Goal: Task Accomplishment & Management: Use online tool/utility

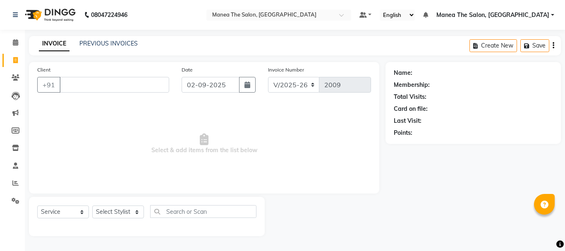
select select "7351"
select select "service"
click at [136, 87] on input "Client" at bounding box center [115, 85] width 110 height 16
click at [148, 83] on input "Client" at bounding box center [115, 85] width 110 height 16
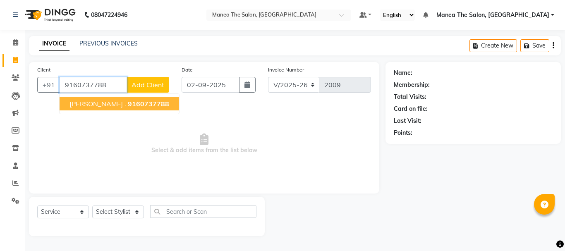
click at [134, 105] on span "9160737788" at bounding box center [148, 104] width 41 height 8
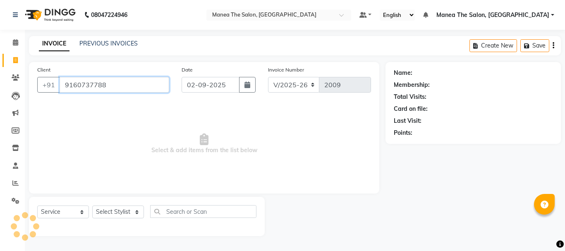
type input "9160737788"
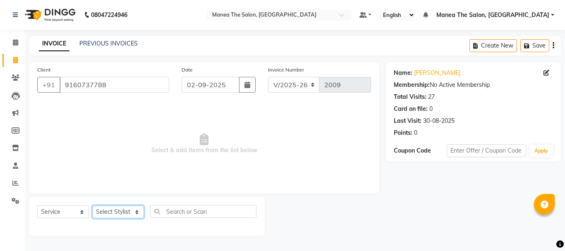
click at [125, 210] on select "Select Stylist [PERSON_NAME] Divya [PERSON_NAME] Renuka [PERSON_NAME]" at bounding box center [118, 211] width 52 height 13
select select "63586"
click at [92, 205] on select "Select Stylist [PERSON_NAME] Divya [PERSON_NAME] Renuka [PERSON_NAME]" at bounding box center [118, 211] width 52 height 13
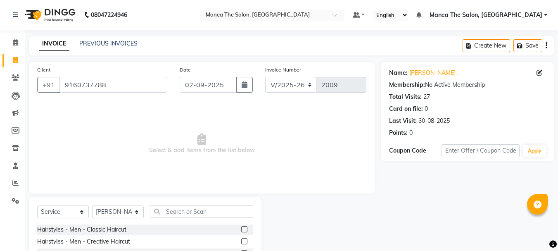
click at [241, 228] on label at bounding box center [244, 229] width 6 height 6
click at [241, 228] on input "checkbox" at bounding box center [243, 229] width 5 height 5
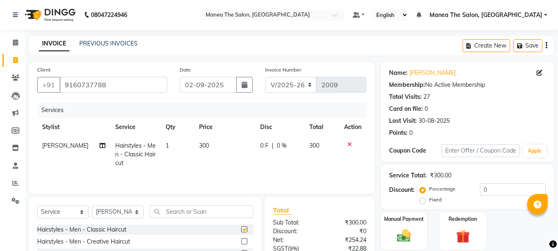
checkbox input "false"
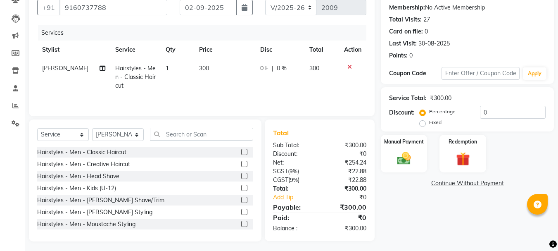
scroll to position [80, 0]
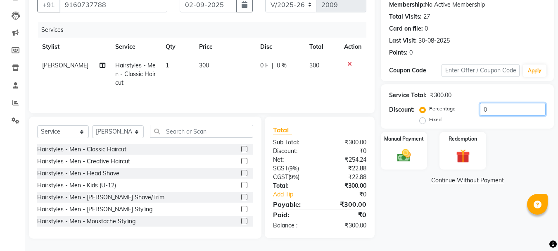
click at [520, 110] on input "0" at bounding box center [513, 109] width 66 height 13
type input "15"
click at [408, 160] on img at bounding box center [404, 155] width 23 height 17
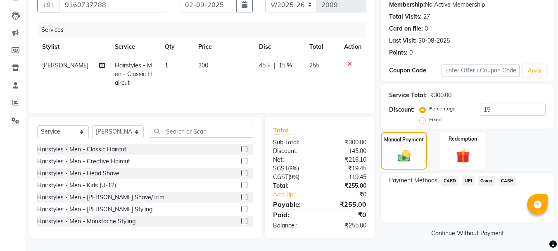
click at [470, 180] on span "UPI" at bounding box center [468, 181] width 13 height 10
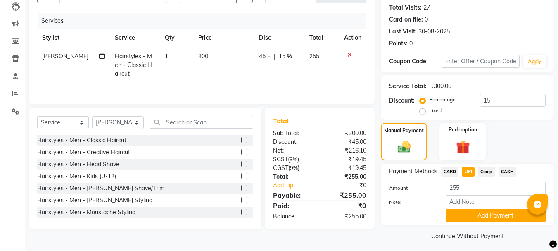
scroll to position [93, 0]
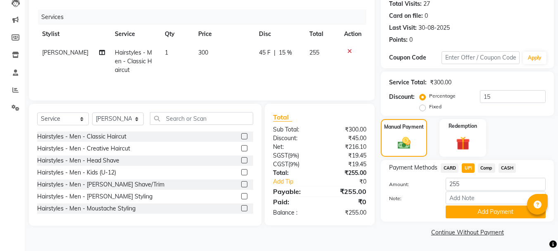
click at [476, 210] on button "Add Payment" at bounding box center [496, 211] width 100 height 13
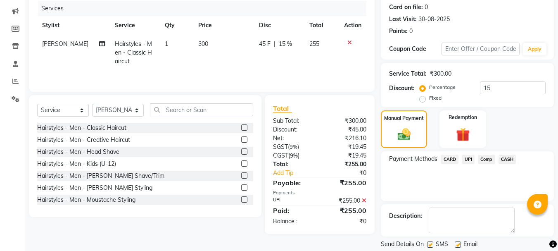
scroll to position [128, 0]
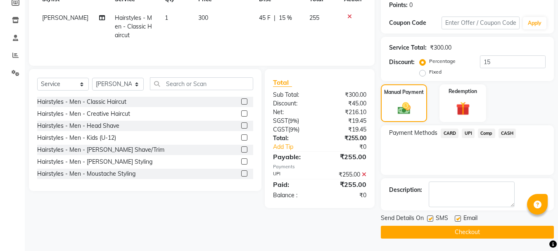
click at [472, 233] on button "Checkout" at bounding box center [467, 232] width 173 height 13
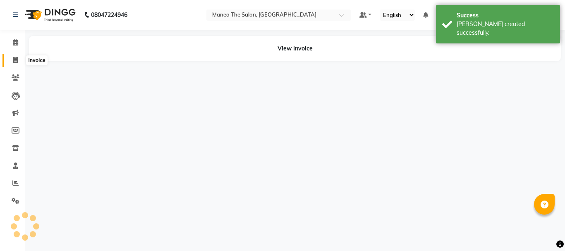
click at [15, 57] on icon at bounding box center [15, 60] width 5 height 6
select select "service"
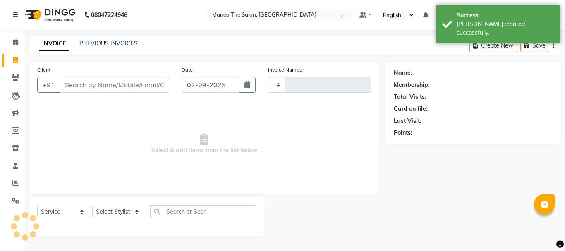
type input "2010"
select select "7351"
